Goal: Task Accomplishment & Management: Manage account settings

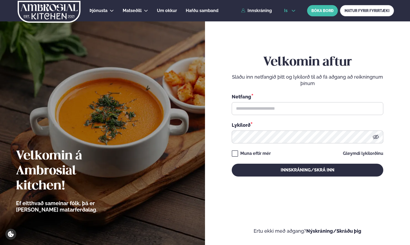
click at [288, 12] on span "is" at bounding box center [286, 11] width 5 height 4
click at [291, 21] on link "en" at bounding box center [290, 20] width 20 height 11
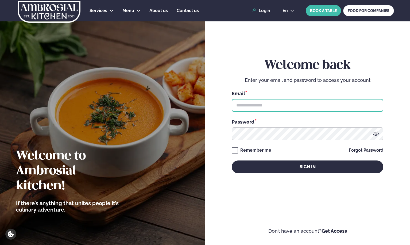
click at [277, 105] on input "text" at bounding box center [308, 105] width 152 height 13
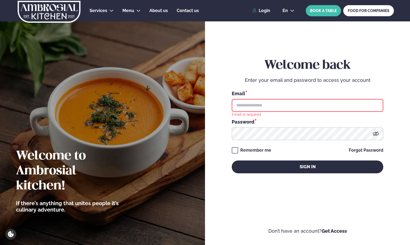
type input "**********"
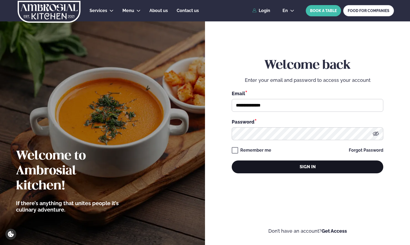
click at [289, 162] on button "Sign in" at bounding box center [308, 166] width 152 height 13
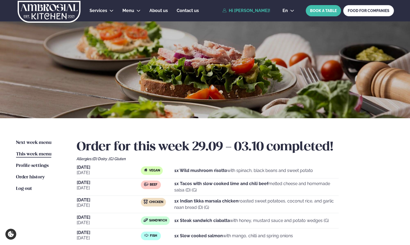
scroll to position [24, 0]
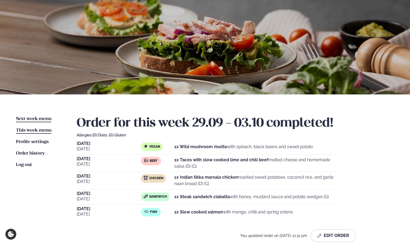
click at [45, 116] on link "Next week menu Next week" at bounding box center [33, 119] width 35 height 6
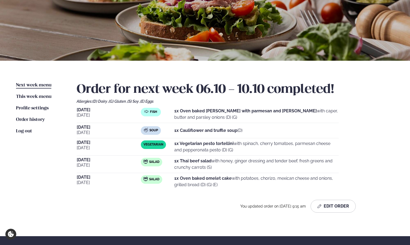
scroll to position [59, 0]
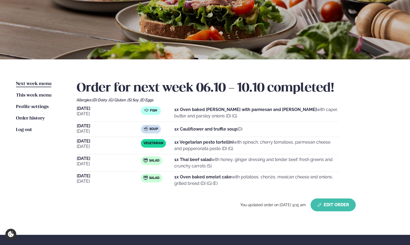
click at [344, 206] on button "Edit Order" at bounding box center [333, 204] width 45 height 13
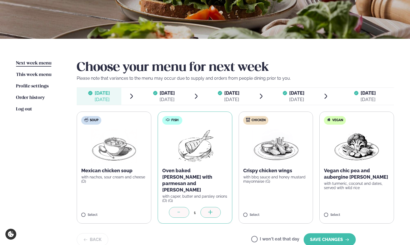
scroll to position [79, 0]
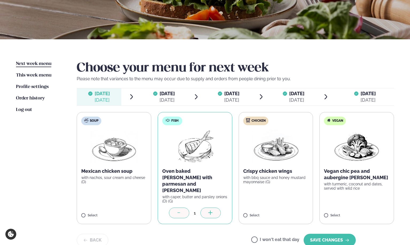
click at [160, 97] on div "[DATE]" at bounding box center [167, 100] width 15 height 6
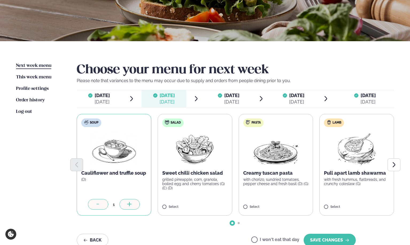
scroll to position [81, 0]
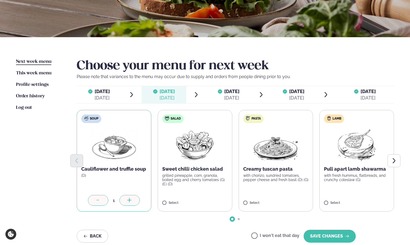
click at [224, 97] on div "[DATE]" at bounding box center [231, 98] width 15 height 6
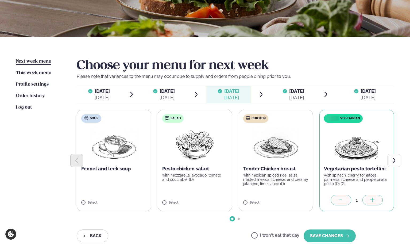
click at [283, 98] on div at bounding box center [285, 94] width 4 height 13
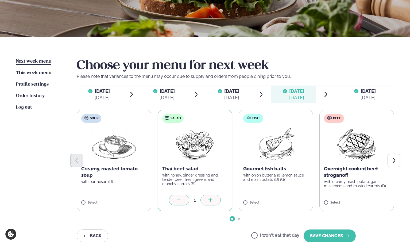
click at [357, 97] on div at bounding box center [356, 94] width 4 height 13
